Goal: Task Accomplishment & Management: Use online tool/utility

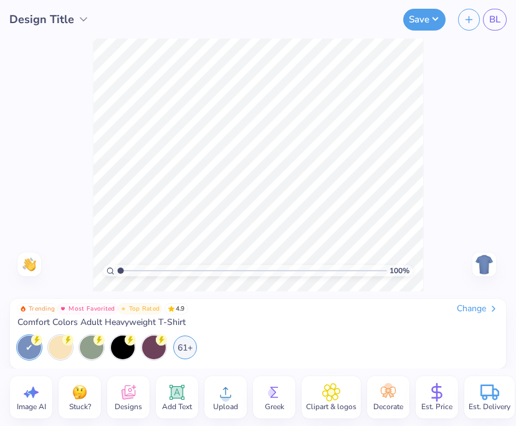
click at [130, 392] on icon at bounding box center [128, 392] width 19 height 19
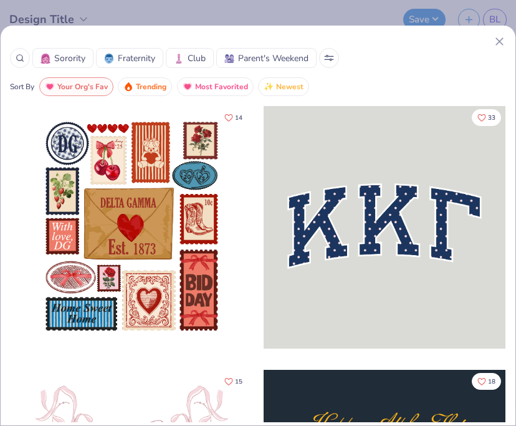
click at [499, 44] on icon at bounding box center [499, 41] width 13 height 13
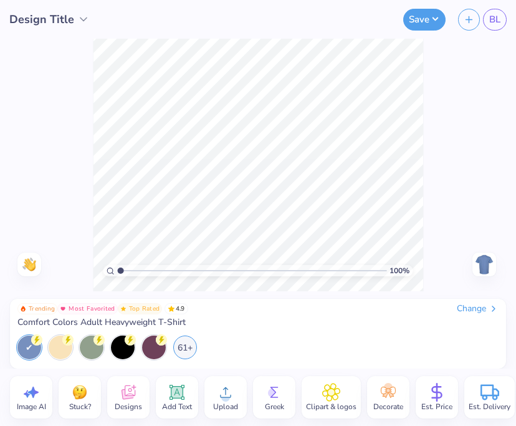
click at [41, 395] on div "Image AI" at bounding box center [31, 397] width 42 height 42
select select "4"
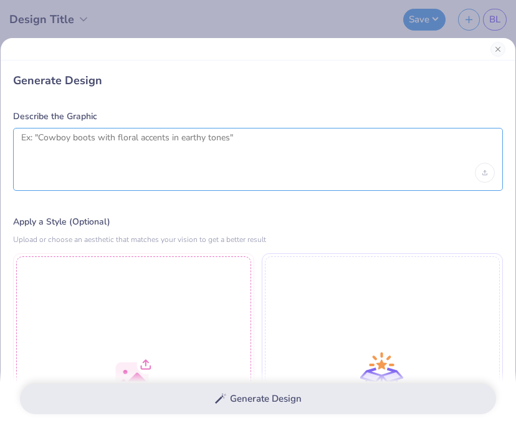
click at [86, 151] on textarea at bounding box center [258, 147] width 474 height 31
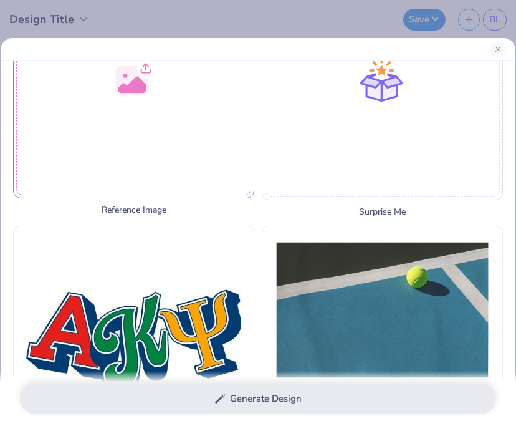
scroll to position [284, 0]
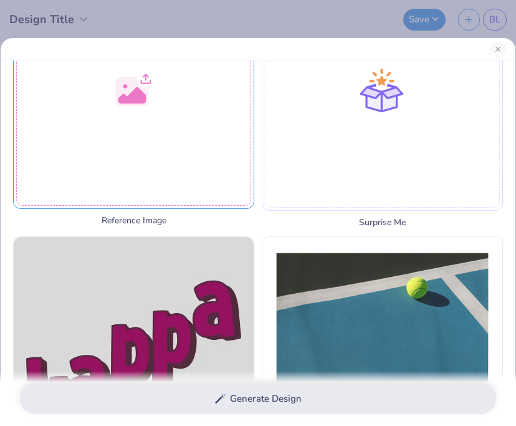
click at [162, 132] on div at bounding box center [133, 88] width 241 height 241
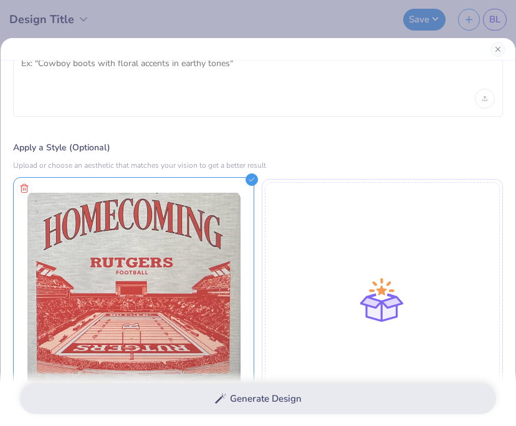
scroll to position [0, 0]
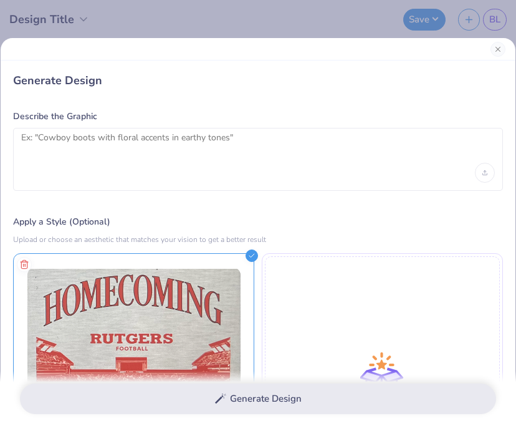
click at [178, 406] on div "Generate Design" at bounding box center [258, 399] width 516 height 56
click at [266, 394] on div "Generate Design" at bounding box center [258, 399] width 516 height 56
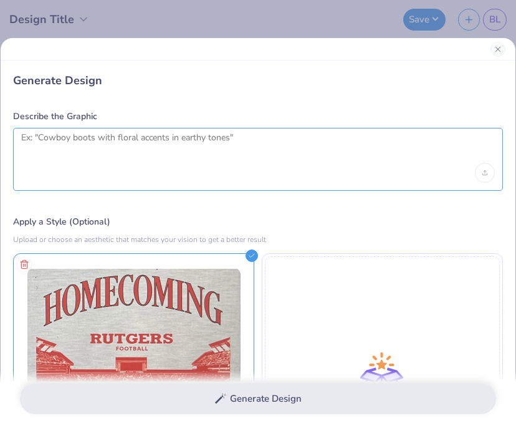
click at [189, 157] on textarea at bounding box center [258, 147] width 474 height 31
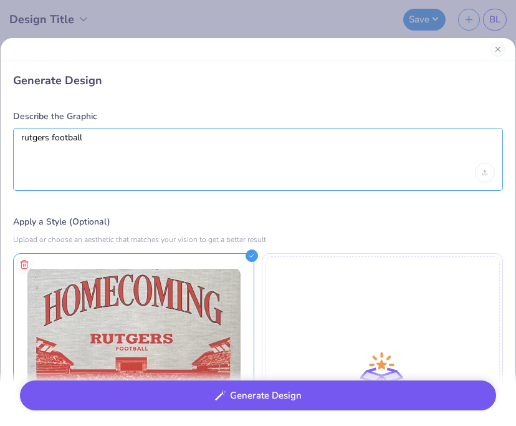
type textarea "rutgers football"
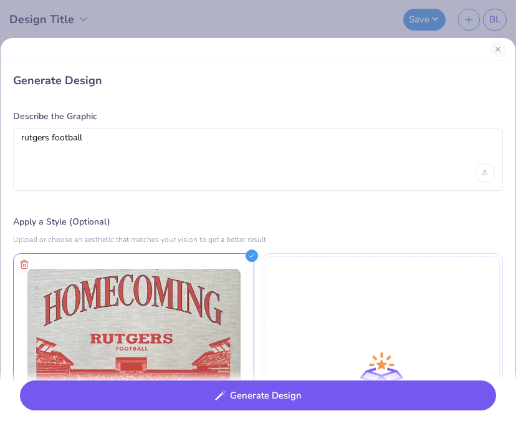
click at [293, 400] on button "Generate Design" at bounding box center [258, 395] width 477 height 31
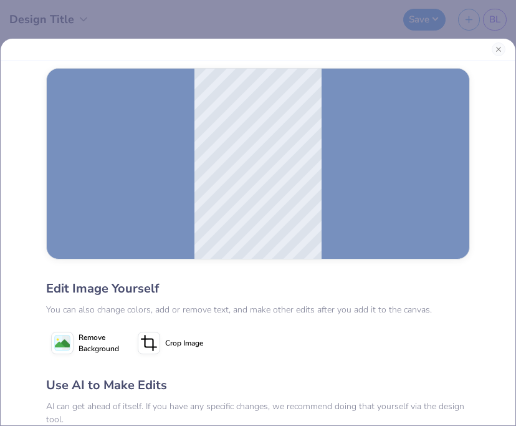
scroll to position [147, 0]
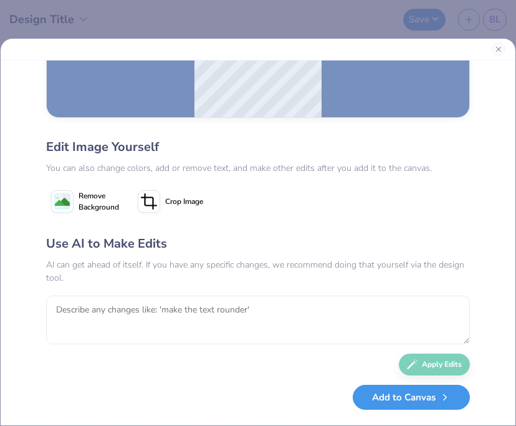
click at [397, 399] on button "Add to Canvas" at bounding box center [411, 398] width 117 height 26
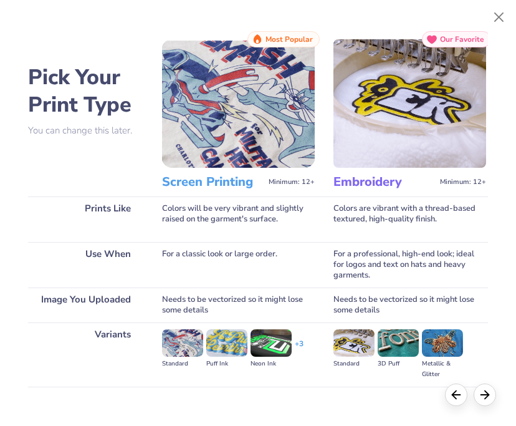
click at [254, 164] on img at bounding box center [238, 103] width 153 height 128
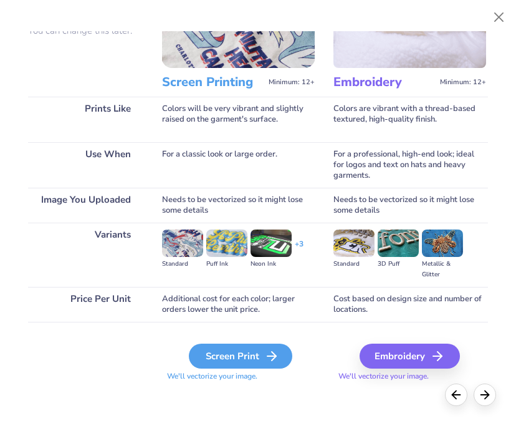
click at [225, 365] on div "Screen Print" at bounding box center [241, 356] width 104 height 25
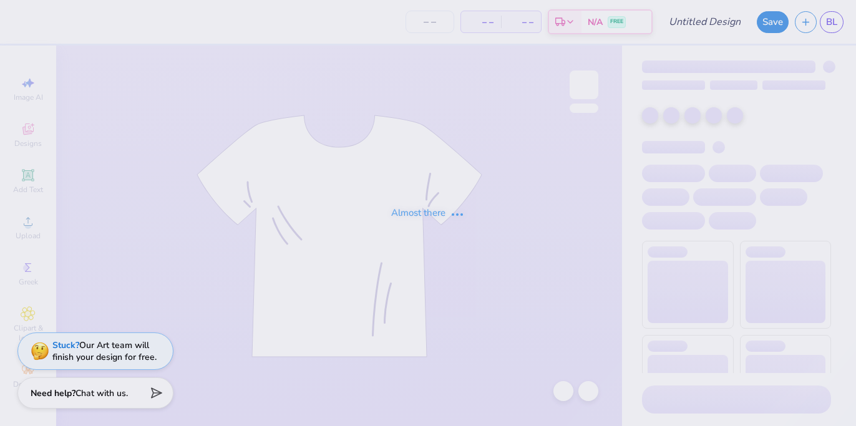
type input "homecoming"
type input "12"
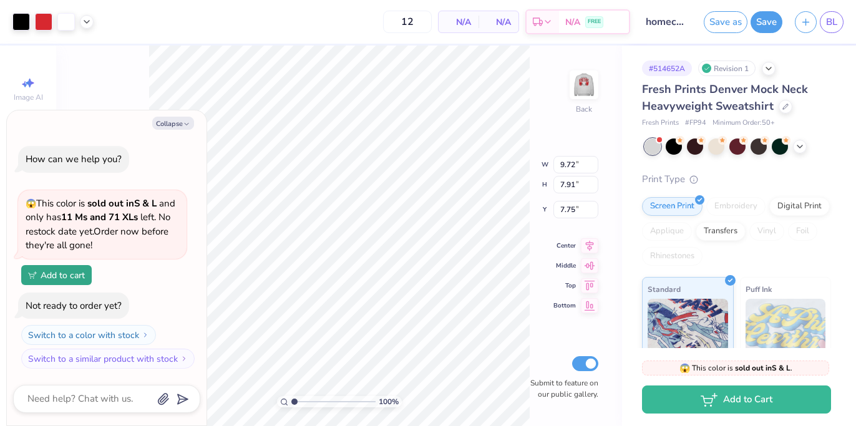
type textarea "x"
type input "7.79"
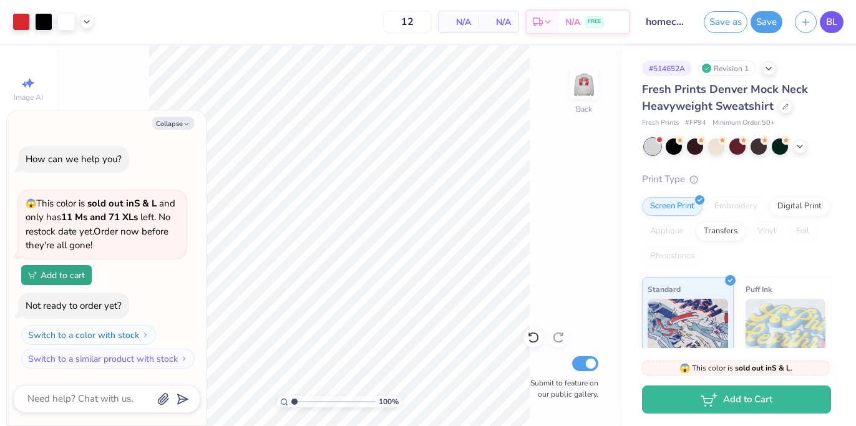
click at [831, 25] on span "BL" at bounding box center [831, 22] width 11 height 14
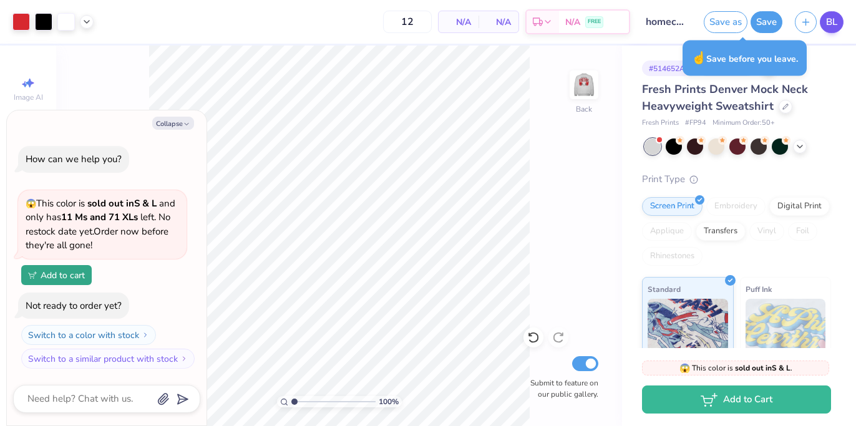
type textarea "x"
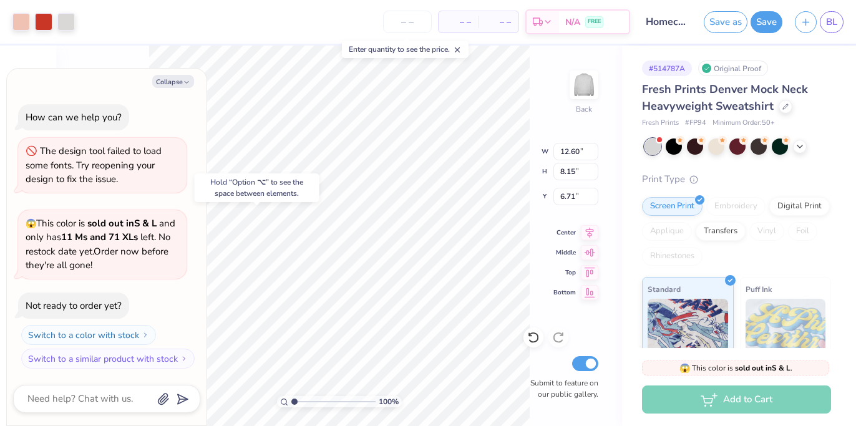
type textarea "x"
type input "6.72"
type textarea "x"
type input "11.56"
type input "3.38"
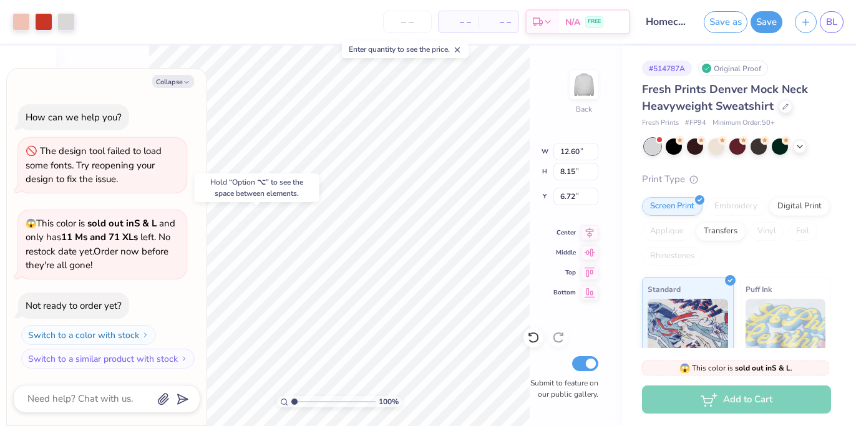
type input "3.35"
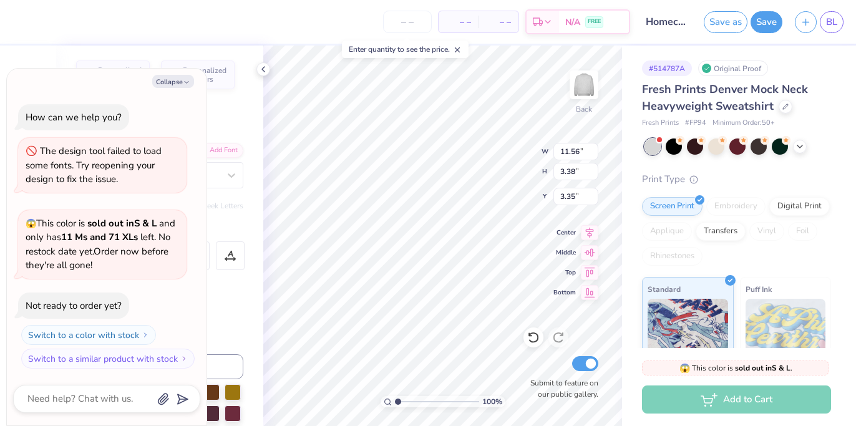
type textarea "x"
type input "2.30"
click at [267, 70] on icon at bounding box center [263, 69] width 10 height 10
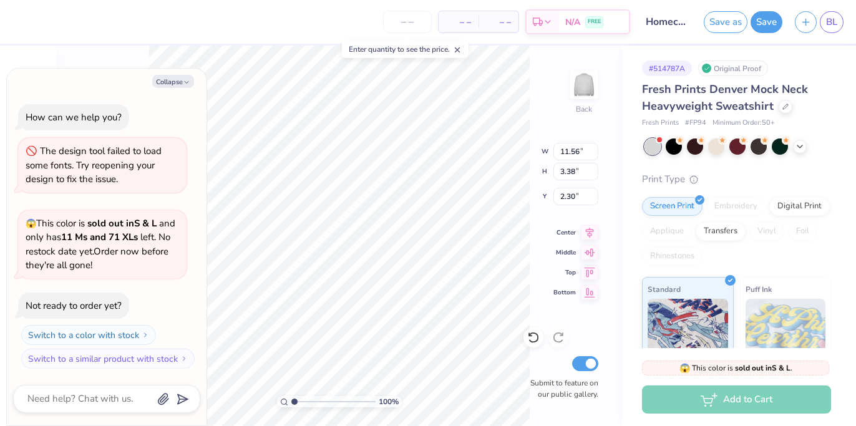
type textarea "x"
type input "12.60"
type input "8.15"
type input "6.72"
click at [181, 79] on button "Collapse" at bounding box center [173, 81] width 42 height 13
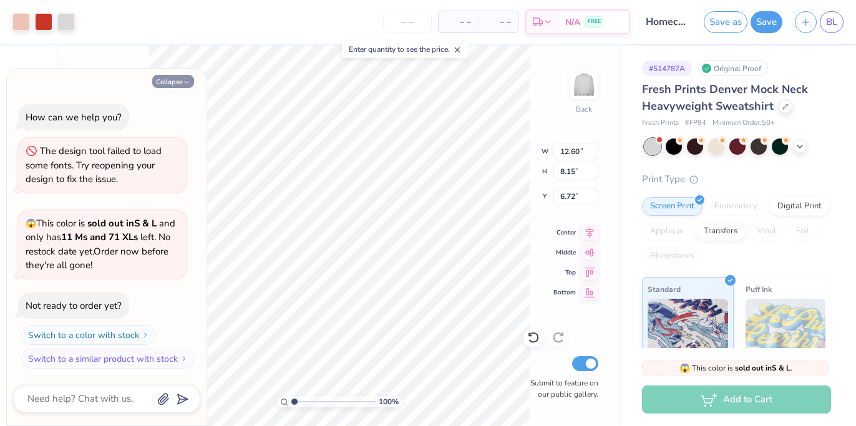
type textarea "x"
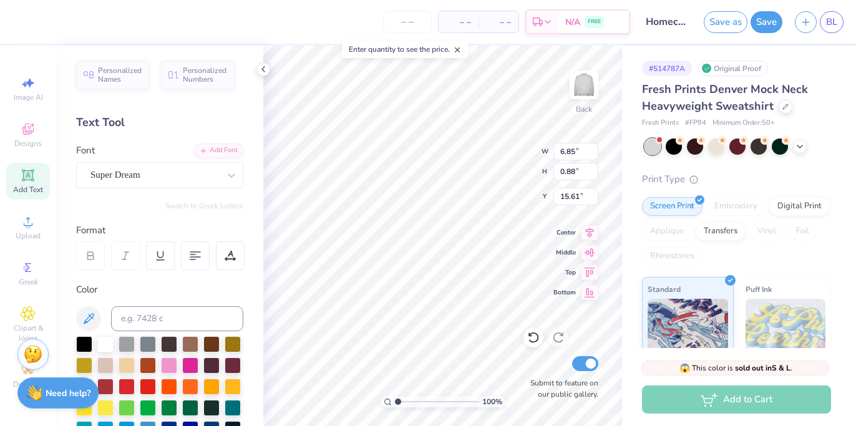
scroll to position [299, 0]
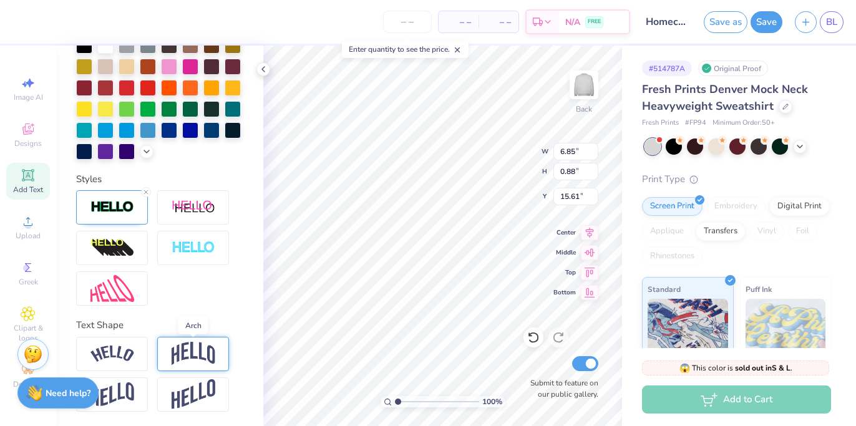
click at [187, 358] on img at bounding box center [194, 354] width 44 height 24
type input "2.26"
type input "14.92"
click at [120, 355] on img at bounding box center [112, 354] width 44 height 17
type input "8.05"
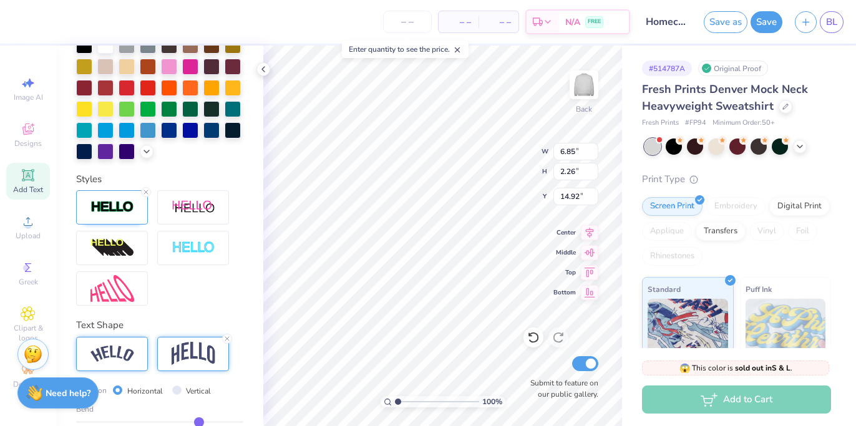
type input "1.85"
type input "15.12"
click at [203, 359] on img at bounding box center [194, 354] width 44 height 24
type input "6.85"
type input "2.26"
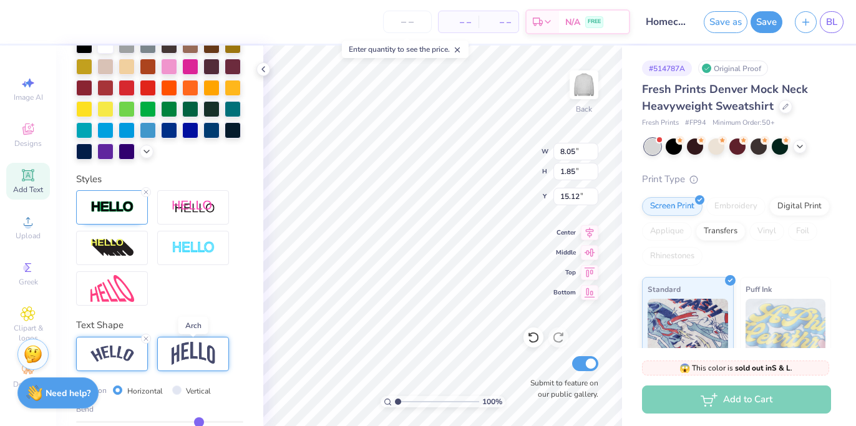
type input "14.92"
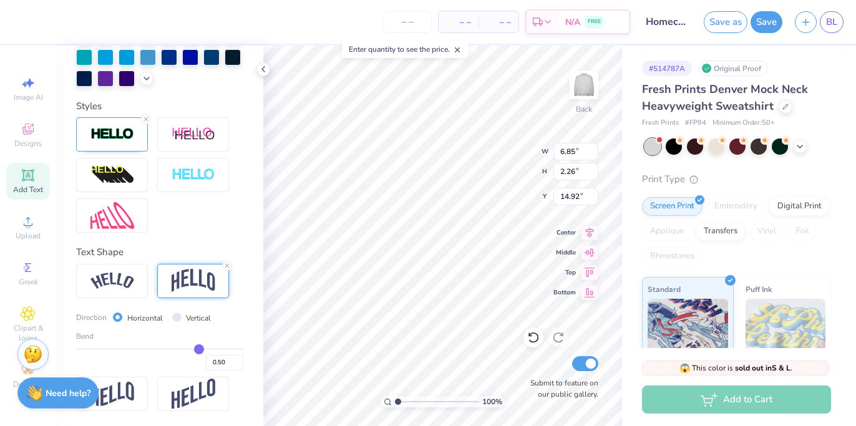
type input "0.49"
type input "0.48"
type input "0.45"
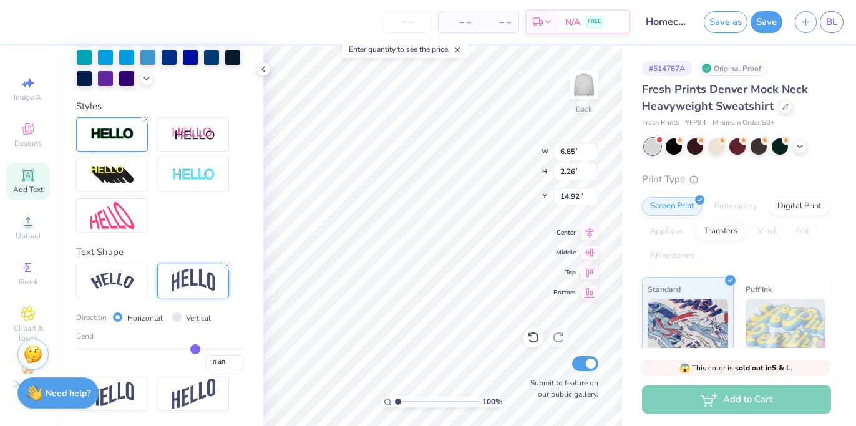
type input "0.45"
type input "0.4"
type input "0.40"
type input "0.34"
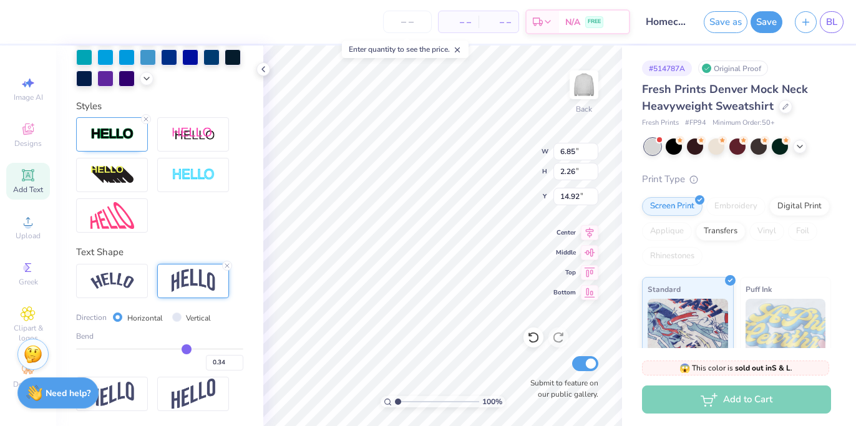
type input "0.25"
type input "0.17"
type input "0.08"
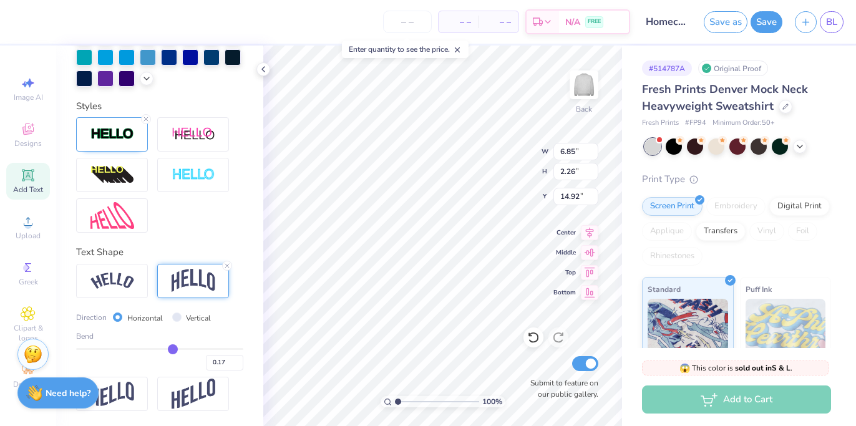
type input "0.08"
type input "-0.01"
type input "-0.1"
type input "-0.10"
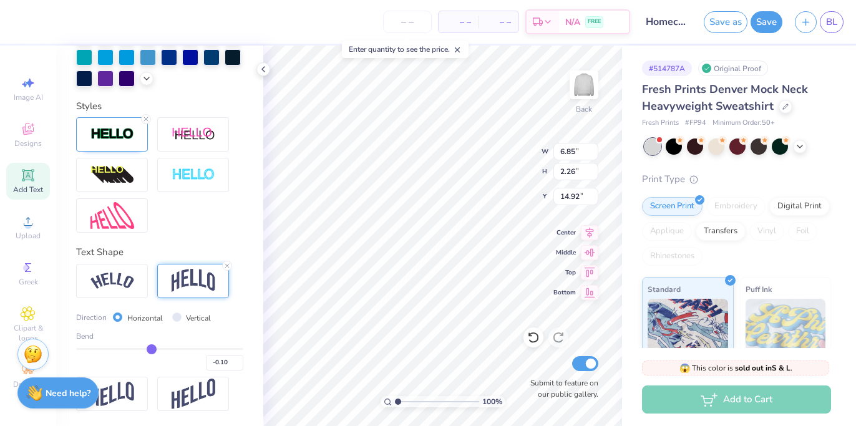
type input "-0.19"
type input "-0.29"
type input "-0.39"
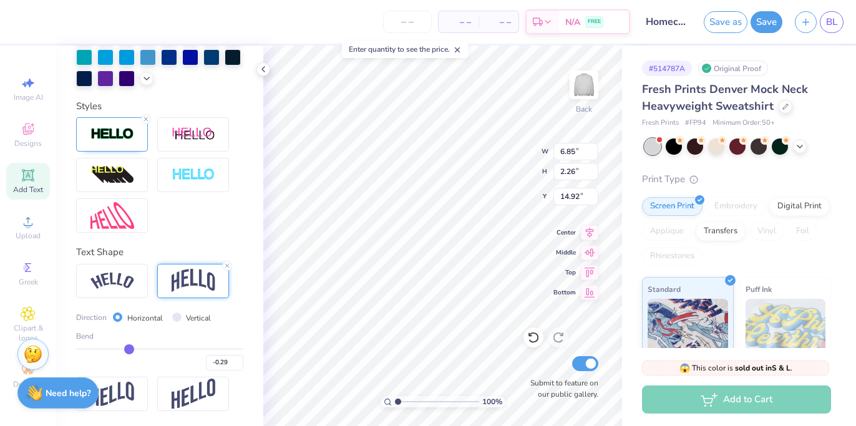
type input "-0.39"
type input "-0.47"
type input "-0.54"
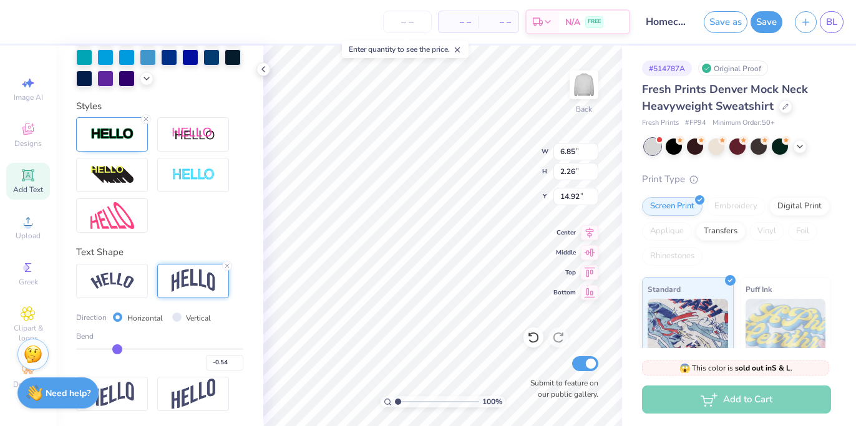
type input "-0.59"
type input "-0.63"
type input "-0.66"
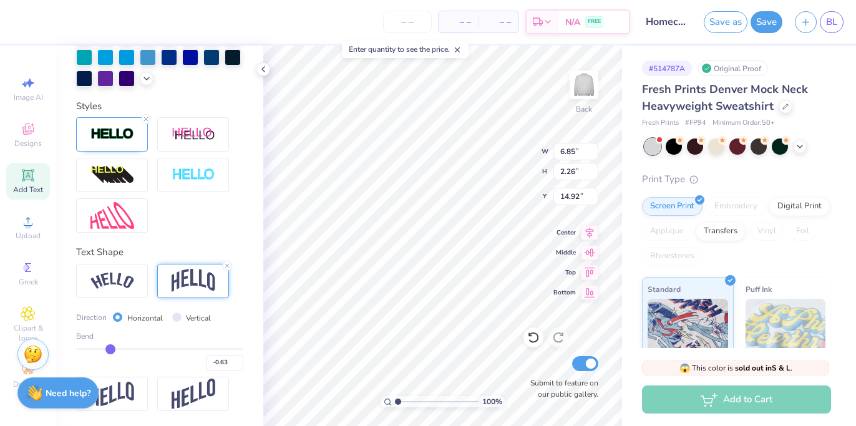
type input "-0.66"
type input "-0.68"
type input "-0.7"
type input "-0.70"
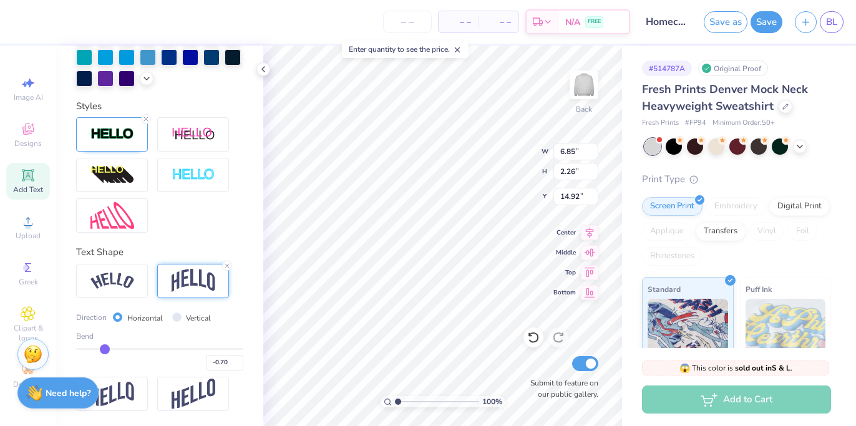
type input "-0.72"
type input "-0.73"
type input "-0.74"
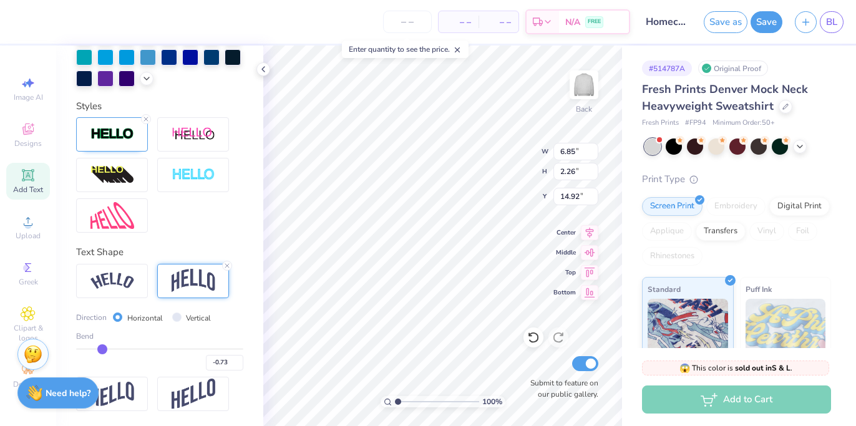
type input "-0.74"
type input "-0.75"
type input "-0.76"
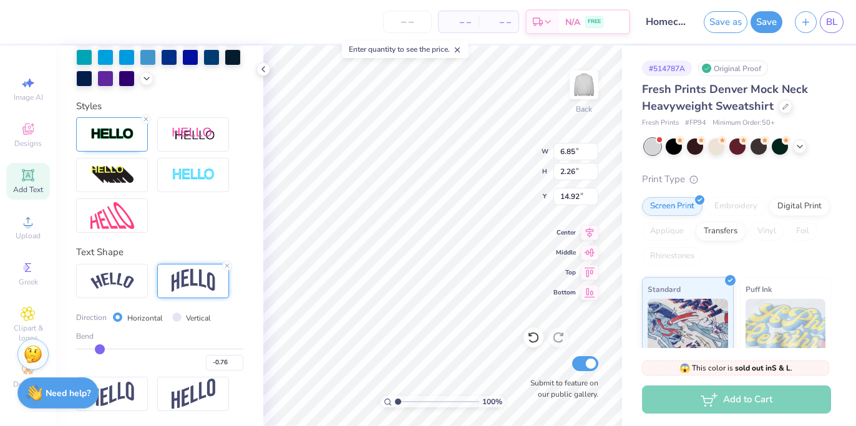
type input "-0.77"
type input "-0.78"
type input "-0.79"
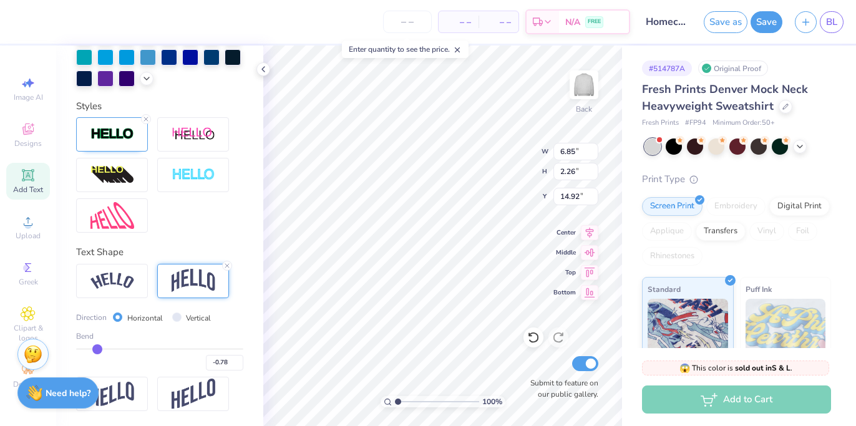
type input "-0.79"
type input "-0.8"
type input "-0.80"
type input "-0.81"
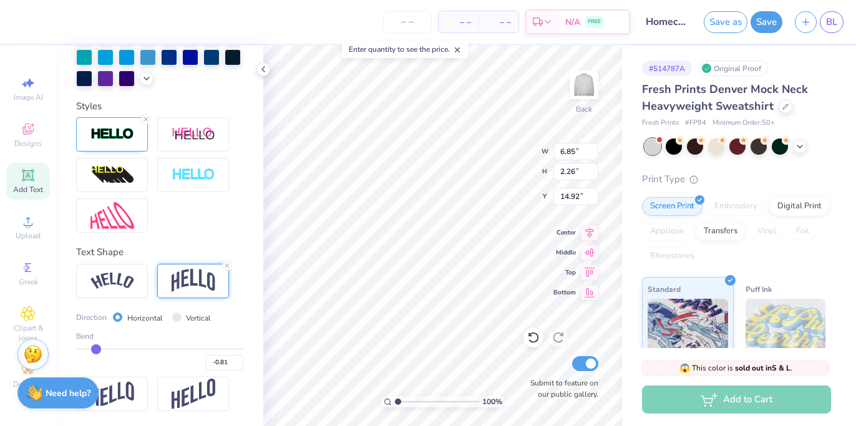
drag, startPoint x: 198, startPoint y: 352, endPoint x: 96, endPoint y: 347, distance: 101.8
type input "-0.81"
click at [96, 348] on input "range" at bounding box center [159, 349] width 167 height 2
type input "3.37"
type input "14.37"
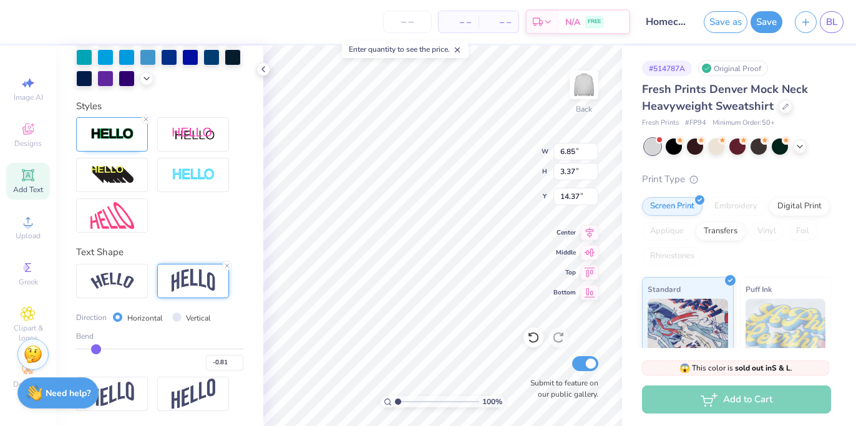
type input "-0.8"
type input "-0.80"
type input "-0.79"
type input "-0.75"
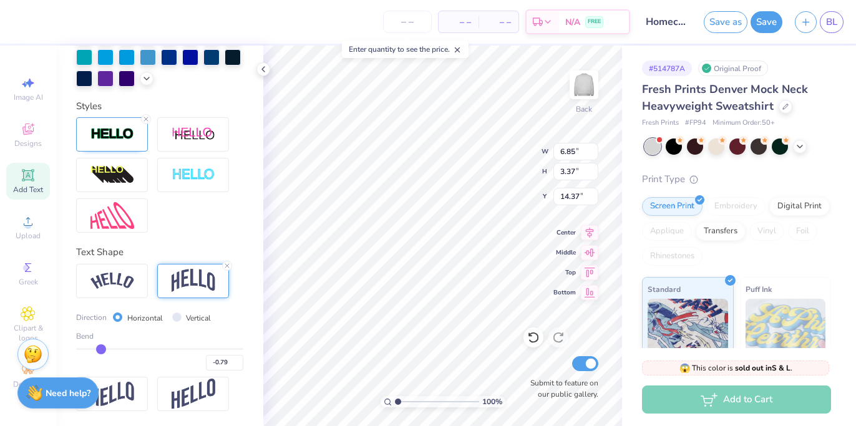
type input "-0.75"
type input "-0.65"
type input "-0.6"
type input "-0.60"
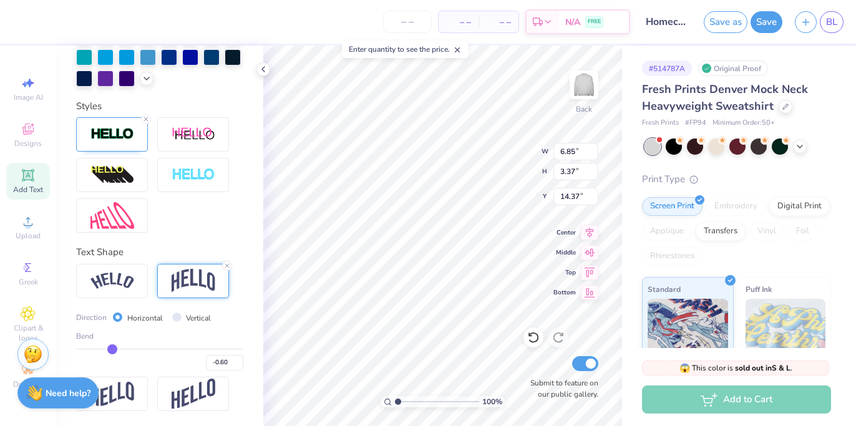
type input "-0.56"
type input "-0.51"
type input "-0.46"
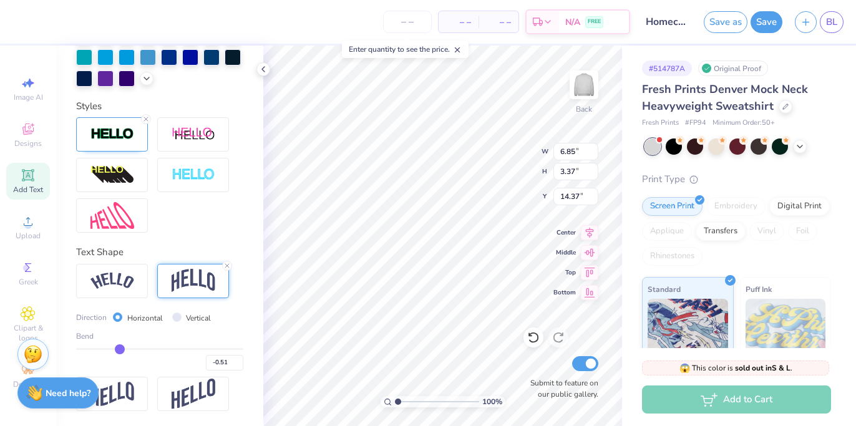
type input "-0.46"
type input "-0.43"
type input "-0.39"
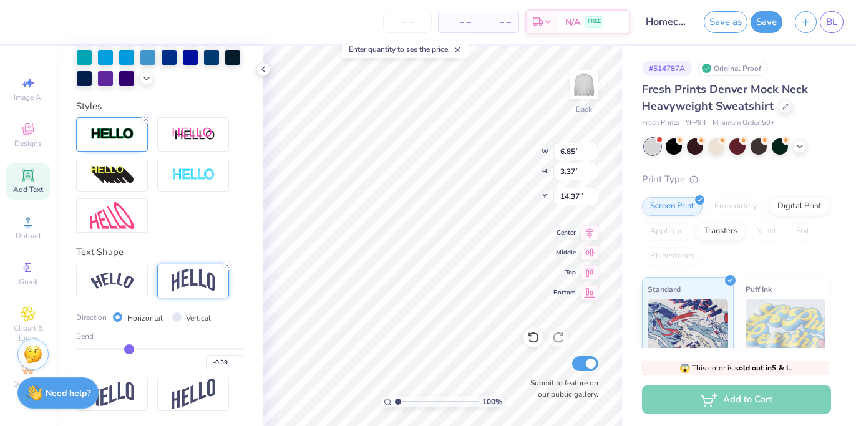
type input "-0.37"
type input "-0.35"
type input "-0.33"
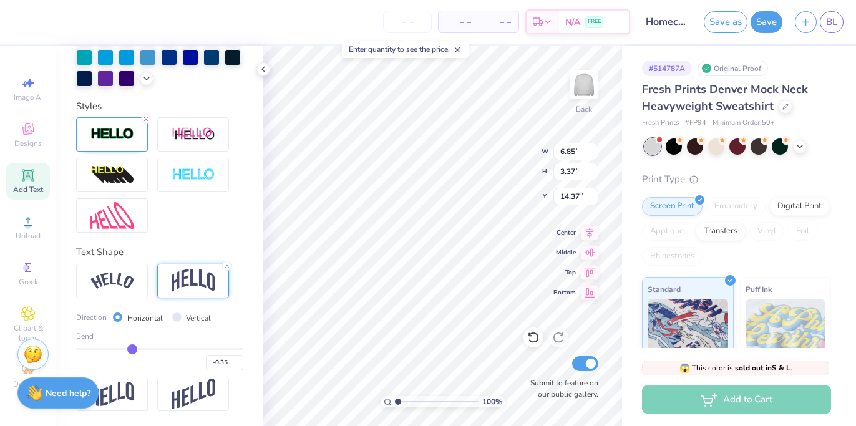
type input "-0.33"
type input "-0.3"
type input "-0.30"
type input "-0.28"
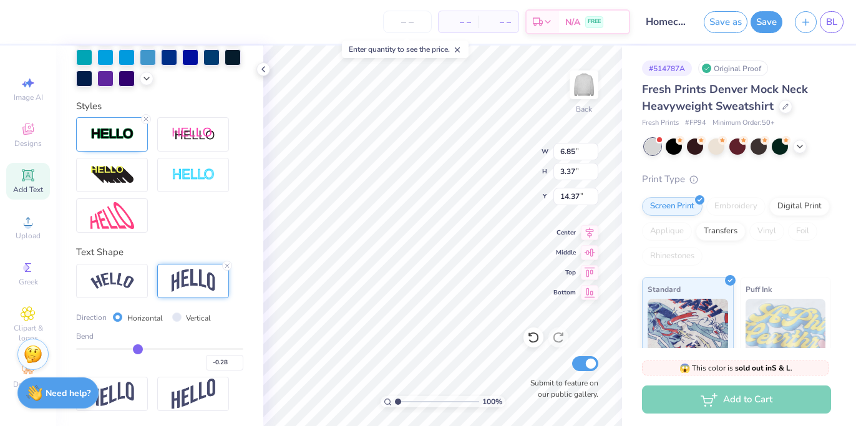
type input "-0.27"
type input "-0.25"
type input "-0.23"
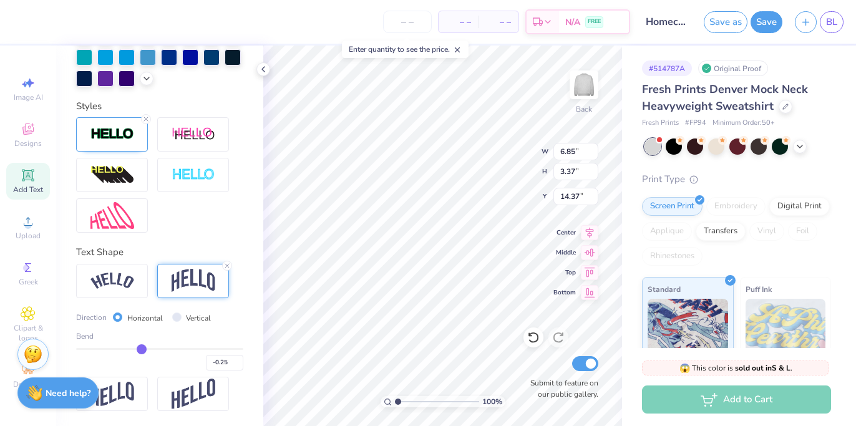
type input "-0.23"
type input "-0.21"
type input "-0.19"
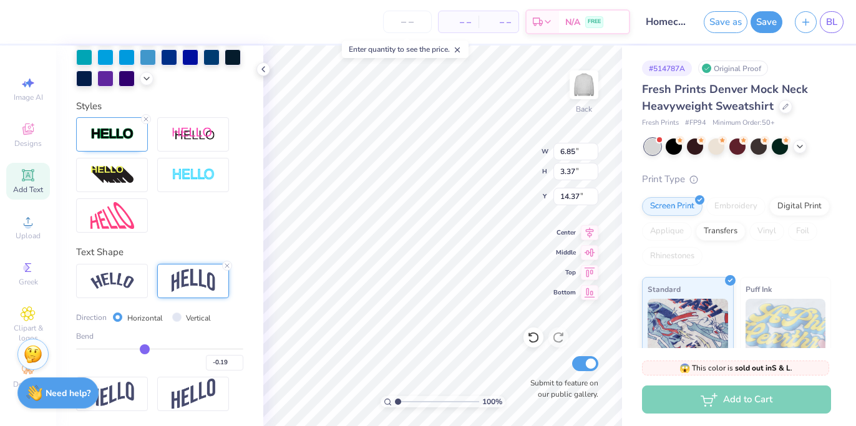
type input "-0.17"
type input "-0.16"
type input "-0.15"
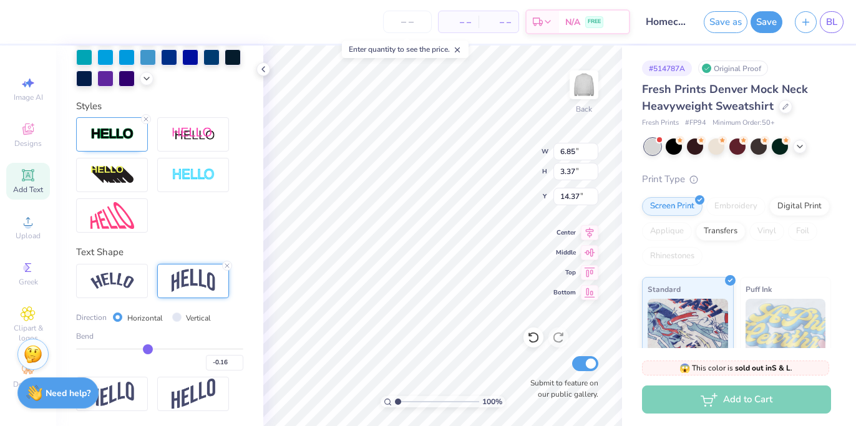
type input "-0.15"
type input "-0.16"
drag, startPoint x: 95, startPoint y: 346, endPoint x: 143, endPoint y: 347, distance: 48.1
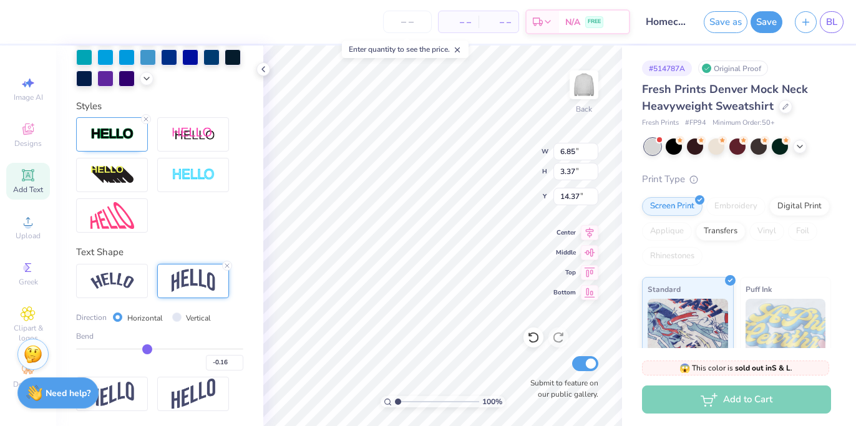
click at [146, 348] on input "range" at bounding box center [159, 349] width 167 height 2
type input "1.28"
type input "15.41"
click at [210, 223] on div at bounding box center [159, 174] width 167 height 115
type input "5.92"
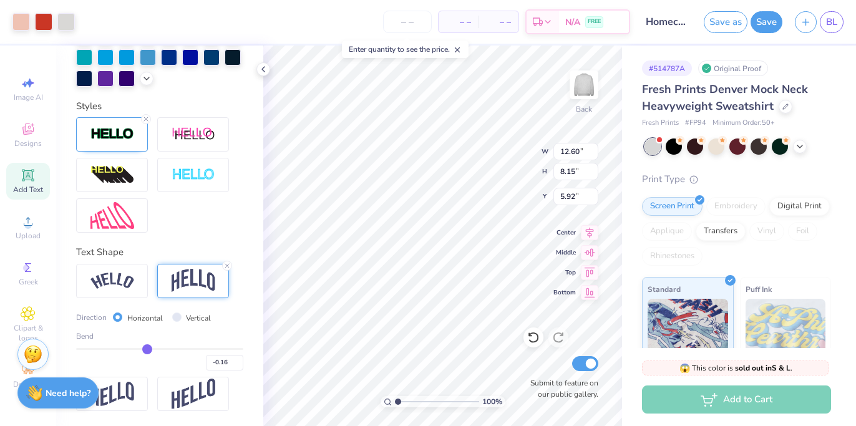
type input "11.56"
type input "3.38"
type input "2.30"
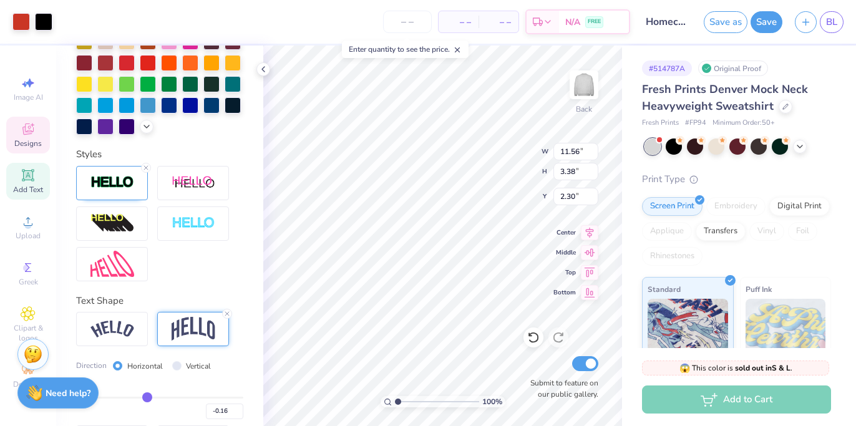
scroll to position [347, 0]
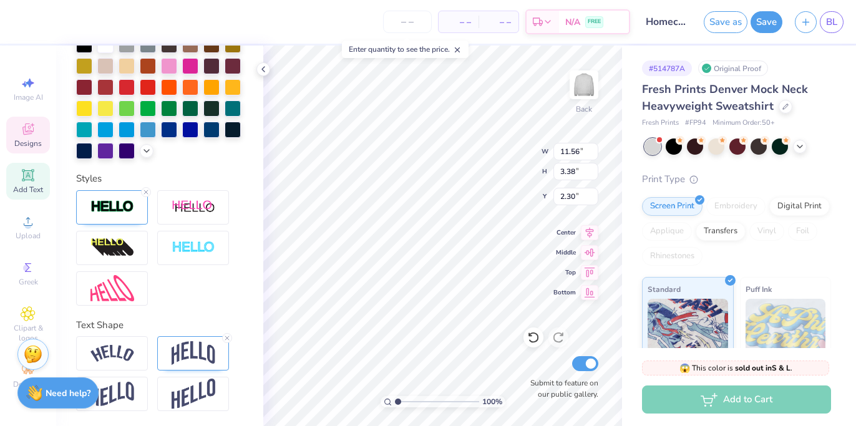
type input "13.34"
type input "3.90"
type input "1.55"
type input "14.27"
type input "4.17"
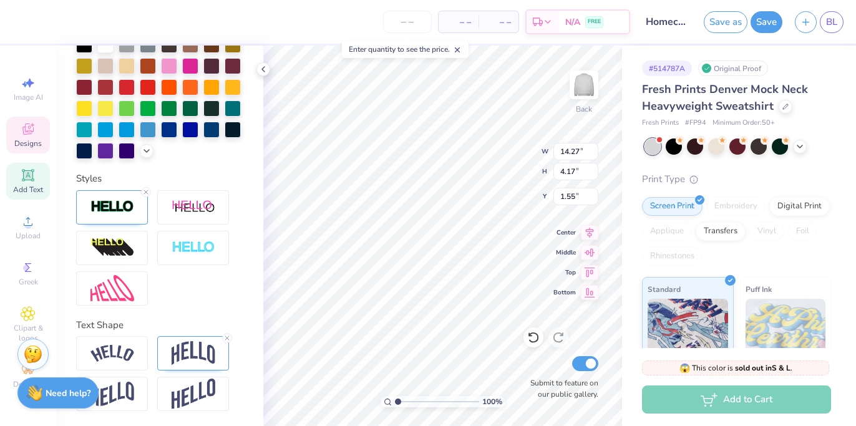
type input "1.76"
click at [27, 236] on span "Upload" at bounding box center [28, 236] width 25 height 10
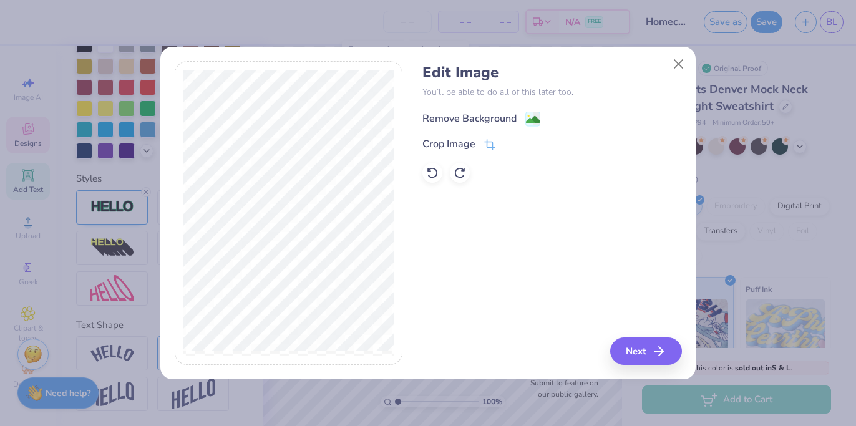
click at [536, 111] on span at bounding box center [532, 119] width 15 height 16
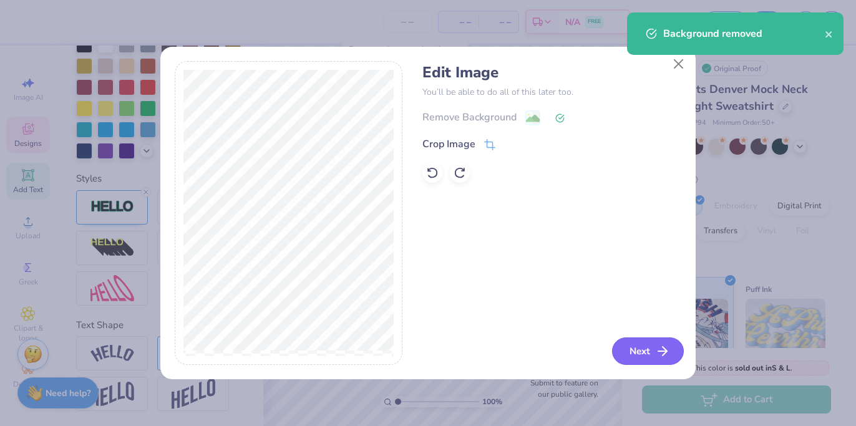
click at [660, 349] on icon "button" at bounding box center [662, 351] width 15 height 15
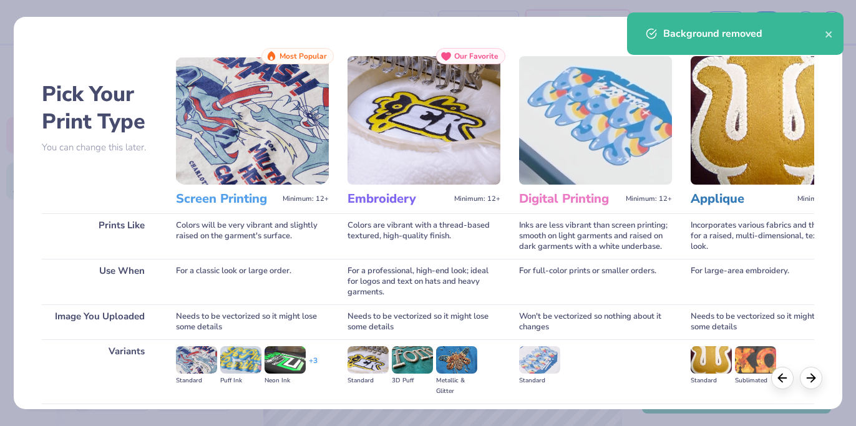
scroll to position [133, 0]
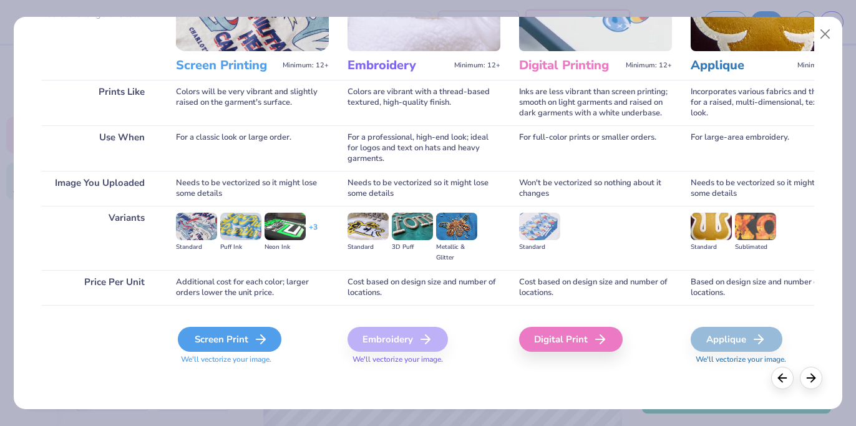
click at [260, 338] on icon at bounding box center [260, 339] width 15 height 15
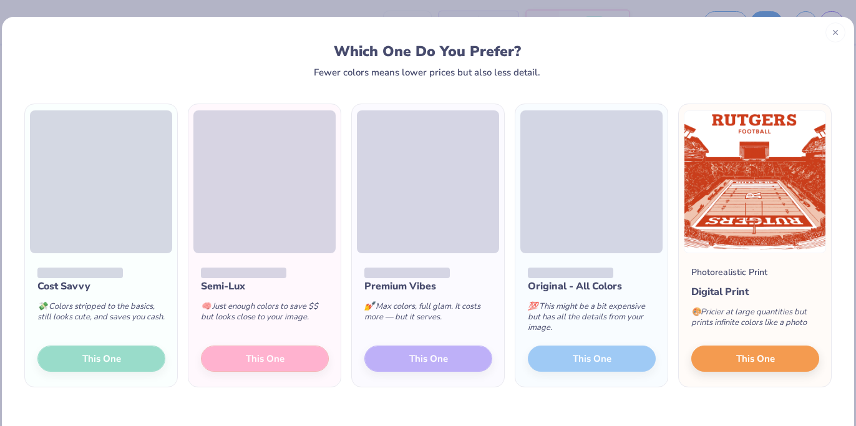
click at [839, 36] on div at bounding box center [835, 32] width 20 height 20
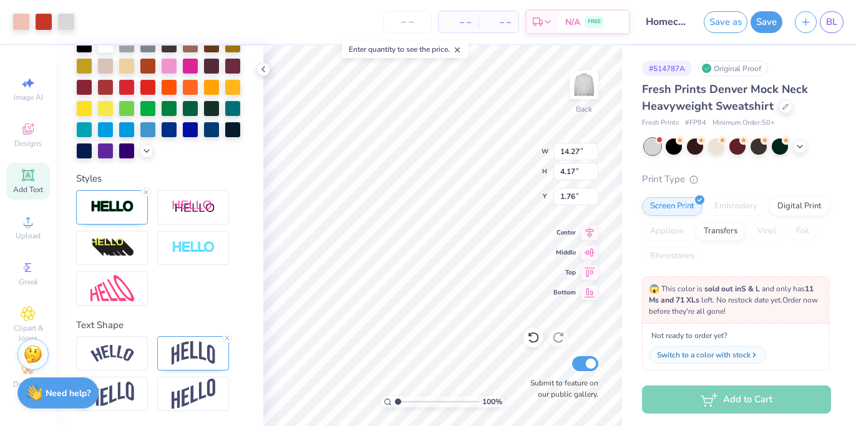
type input "12.60"
type input "8.15"
type input "7.26"
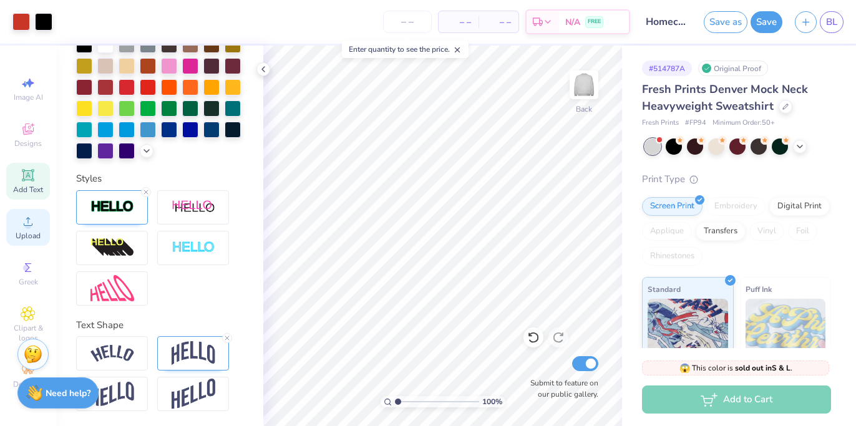
click at [25, 238] on span "Upload" at bounding box center [28, 236] width 25 height 10
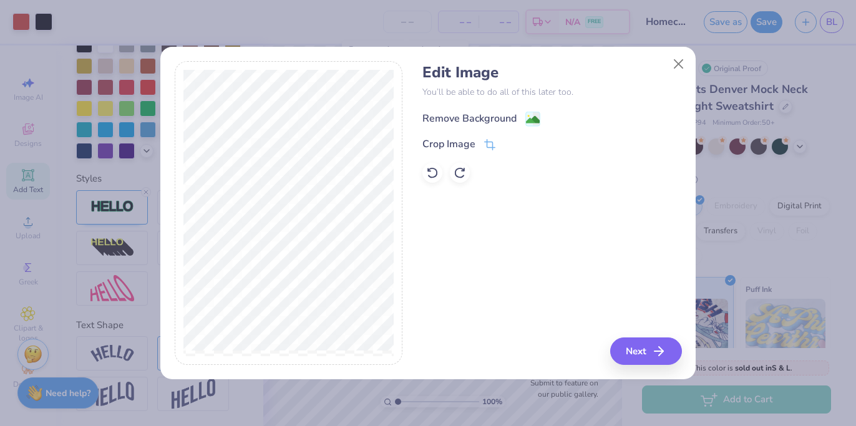
click at [530, 117] on image at bounding box center [533, 120] width 14 height 14
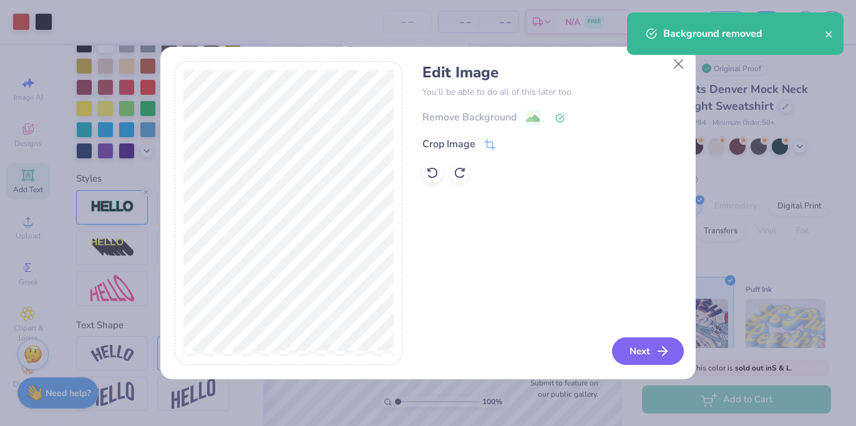
click at [642, 356] on button "Next" at bounding box center [648, 350] width 72 height 27
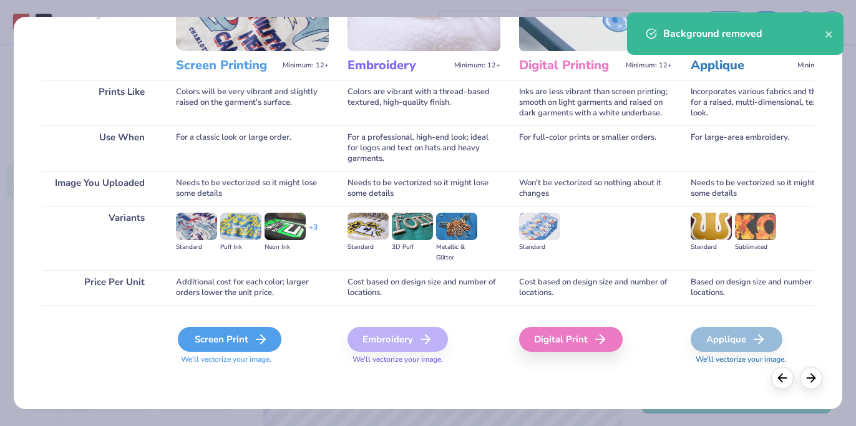
click at [231, 345] on div "Screen Print" at bounding box center [230, 339] width 104 height 25
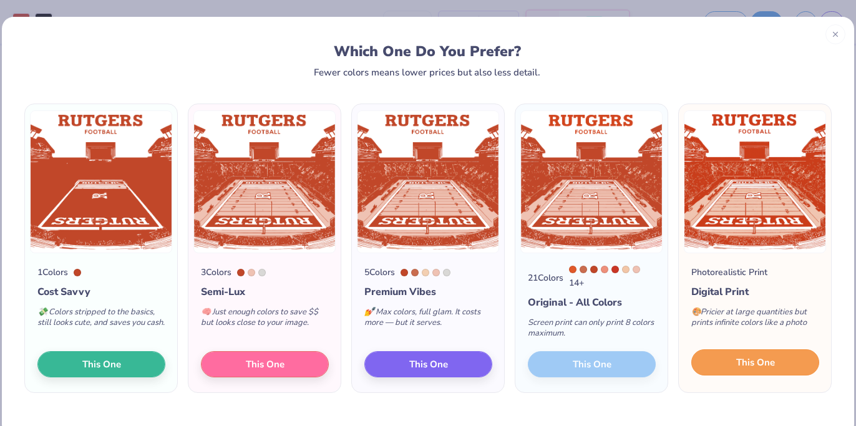
click at [776, 374] on button "This One" at bounding box center [755, 362] width 128 height 26
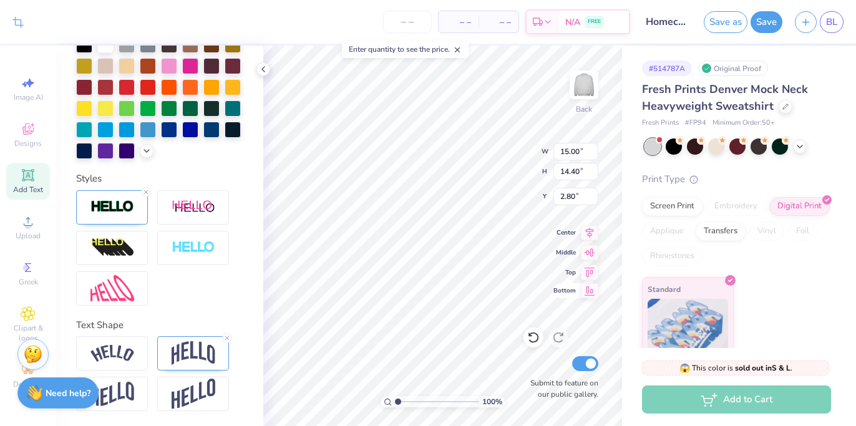
type input "11.16"
type input "10.71"
type input "6.49"
